Goal: Check status: Check status

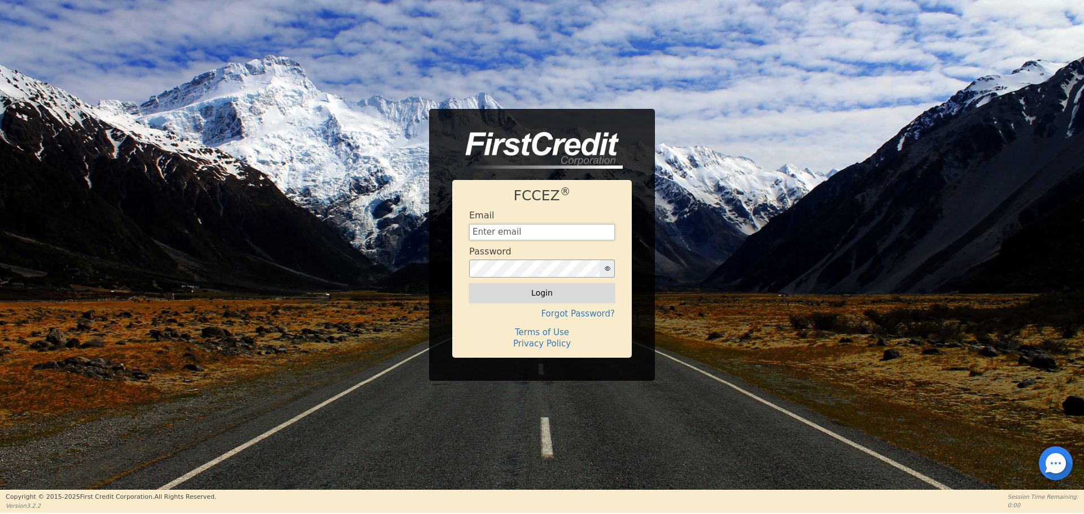
type input "[EMAIL_ADDRESS][DOMAIN_NAME]"
click at [551, 297] on button "Login" at bounding box center [542, 292] width 146 height 19
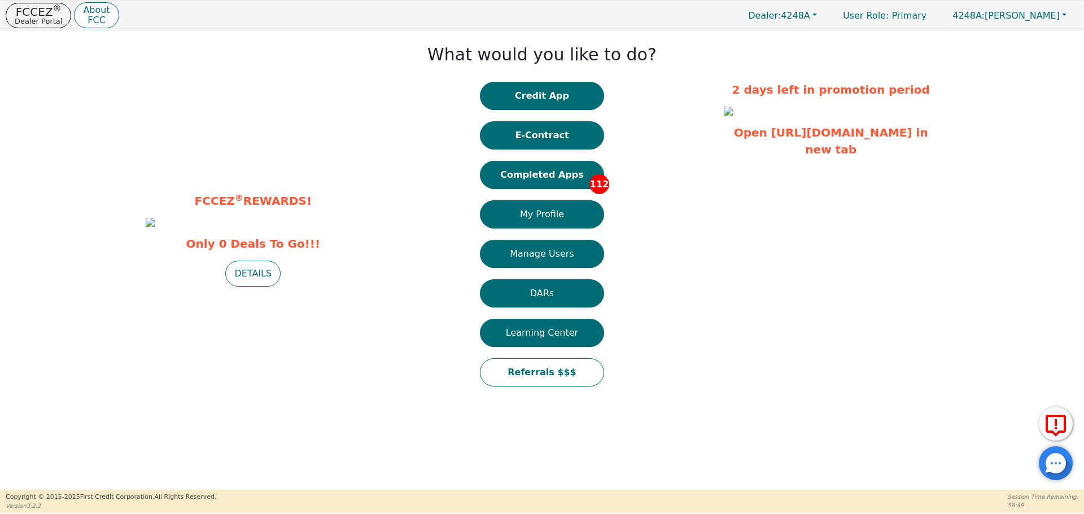
click at [551, 297] on button "DARs" at bounding box center [542, 293] width 124 height 28
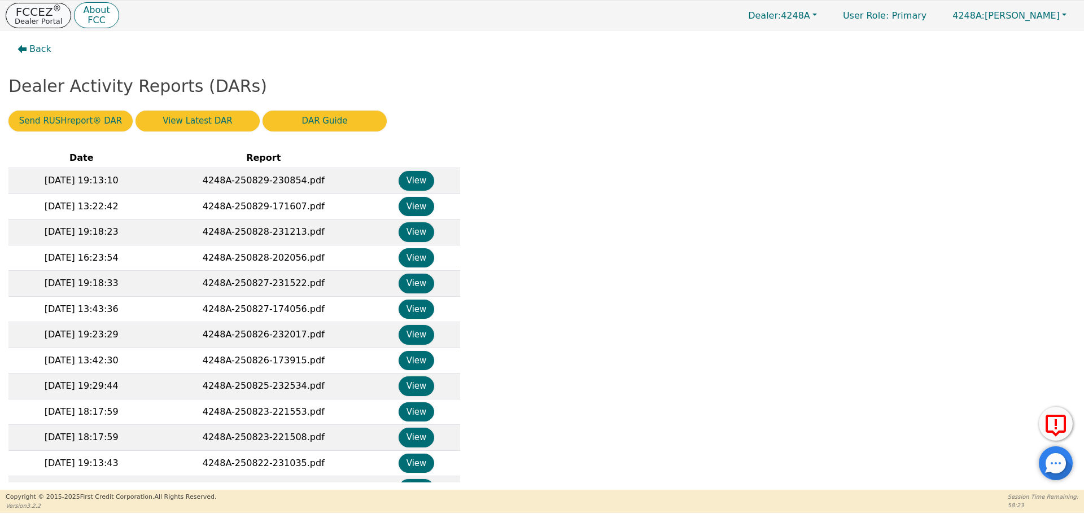
click at [43, 17] on p "Dealer Portal" at bounding box center [38, 20] width 47 height 7
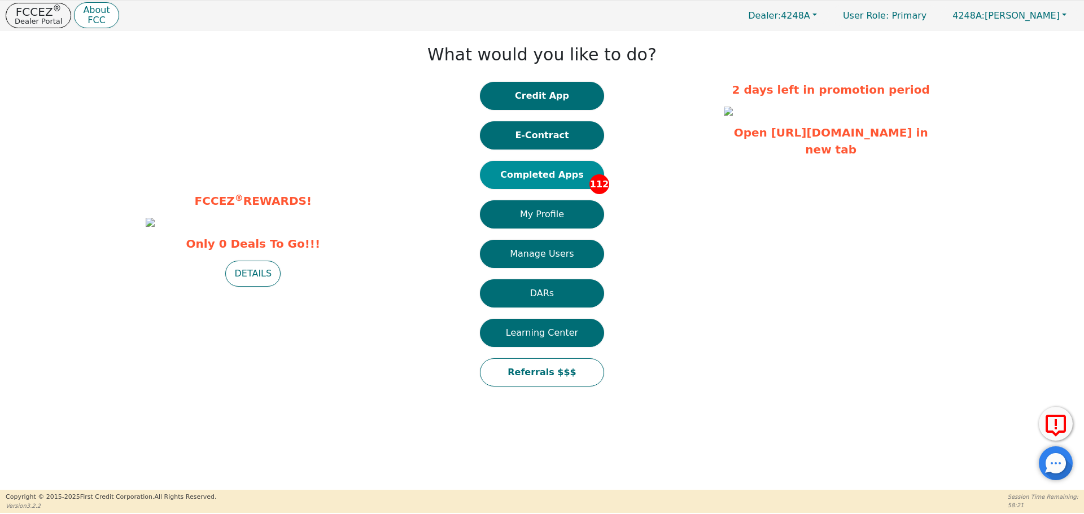
click at [542, 167] on button "Completed Apps 112" at bounding box center [542, 175] width 124 height 28
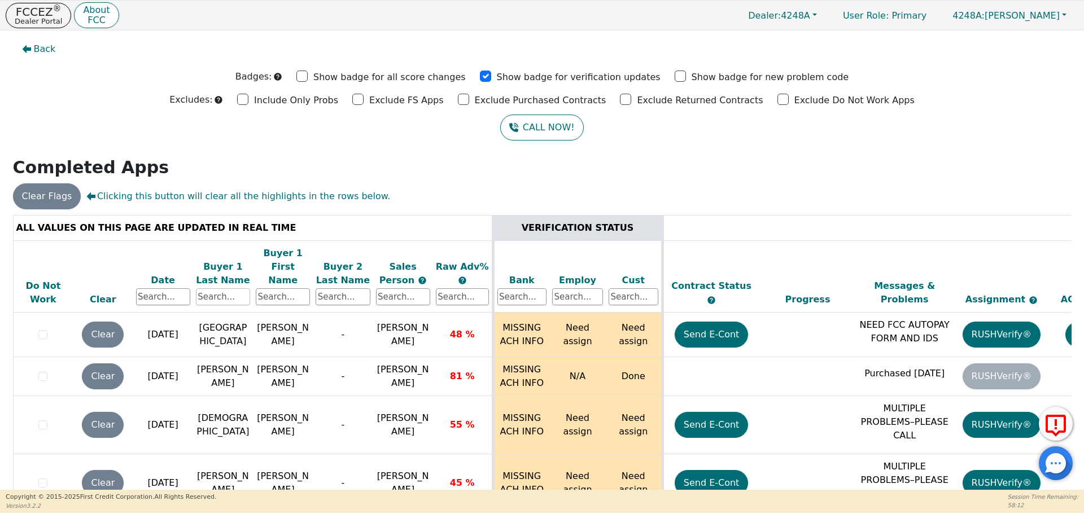
click at [215, 288] on input "text" at bounding box center [223, 296] width 54 height 17
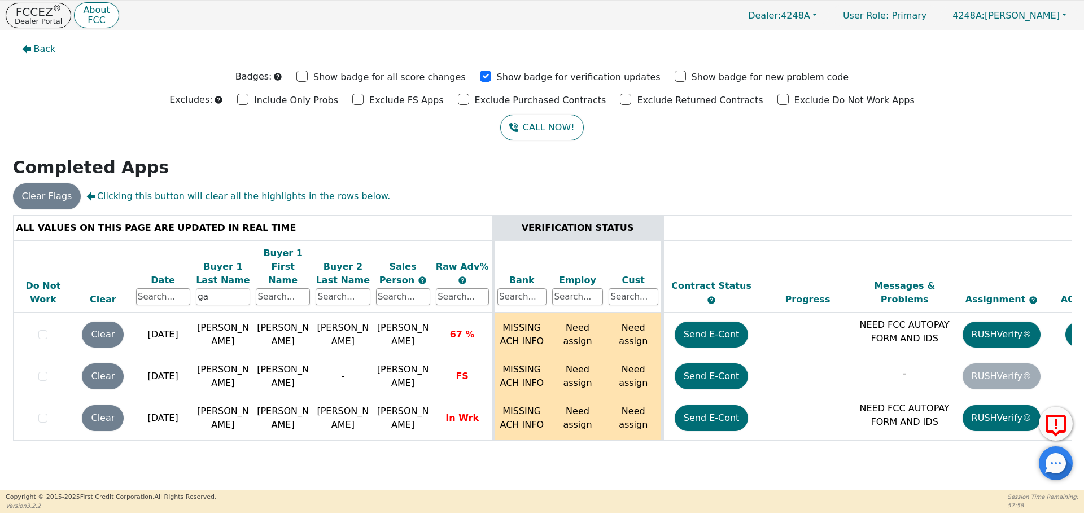
type input "g"
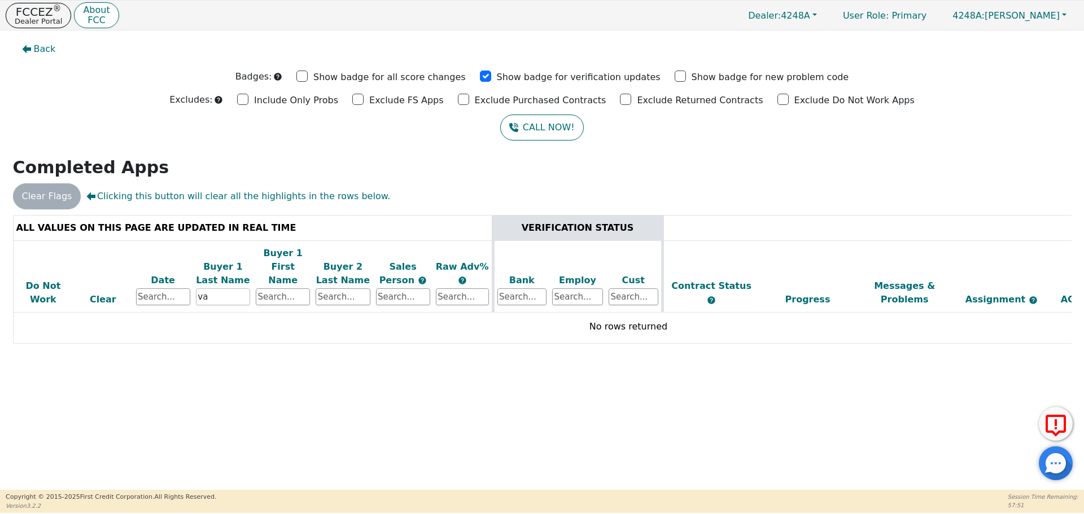
type input "v"
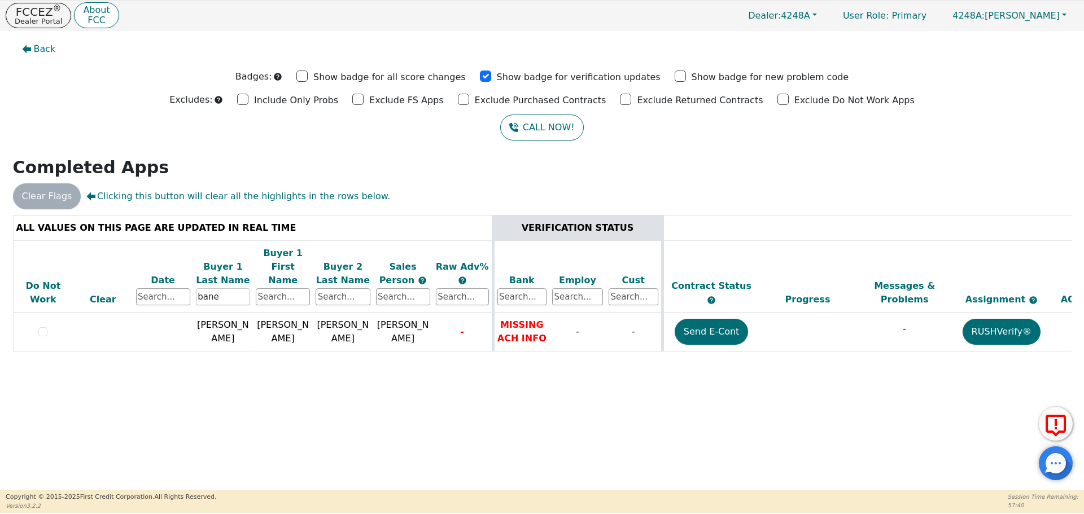
type input "bane"
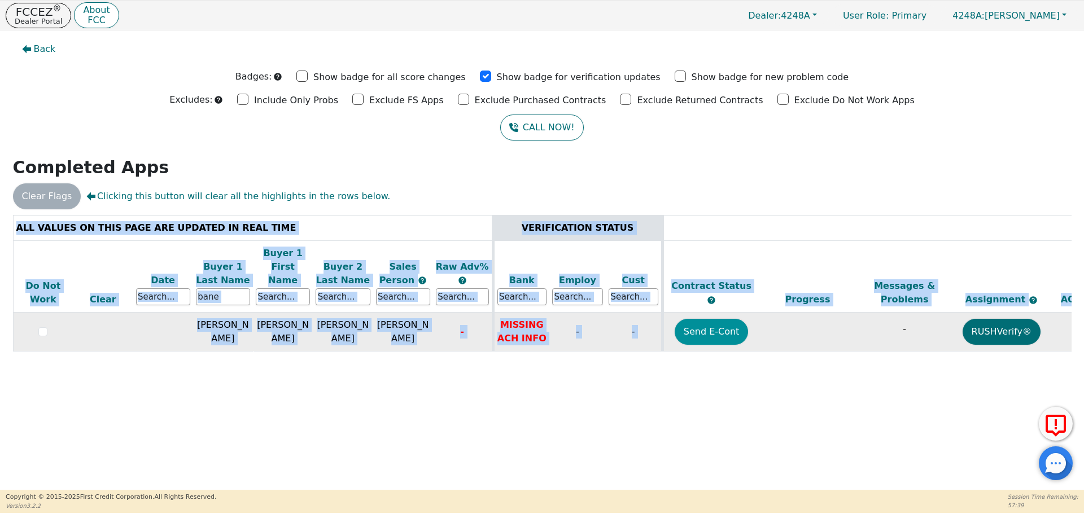
drag, startPoint x: 441, startPoint y: 353, endPoint x: 702, endPoint y: 313, distance: 263.9
click at [702, 313] on div "ALL VALUES ON THIS PAGE ARE UPDATED IN REAL TIME VERIFICATION STATUS Do Not Wor…" at bounding box center [542, 292] width 1058 height 155
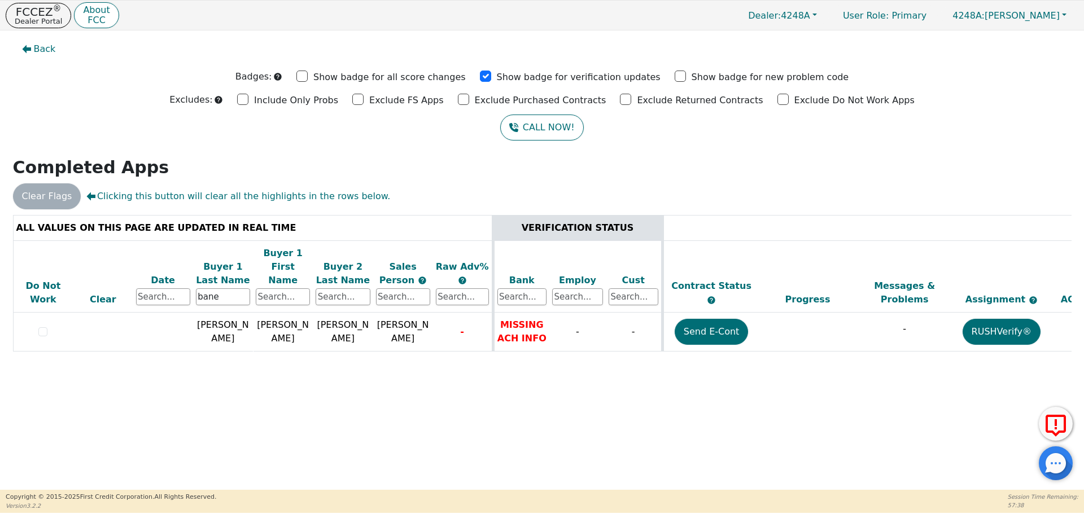
click at [692, 345] on table "ALL VALUES ON THIS PAGE ARE UPDATED IN REAL TIME VERIFICATION STATUS Do Not Wor…" at bounding box center [628, 289] width 1231 height 149
click at [691, 349] on table "ALL VALUES ON THIS PAGE ARE UPDATED IN REAL TIME VERIFICATION STATUS Do Not Wor…" at bounding box center [628, 289] width 1231 height 149
click at [691, 360] on div "ALL VALUES ON THIS PAGE ARE UPDATED IN REAL TIME VERIFICATION STATUS Do Not Wor…" at bounding box center [541, 293] width 1067 height 157
